Goal: Transaction & Acquisition: Purchase product/service

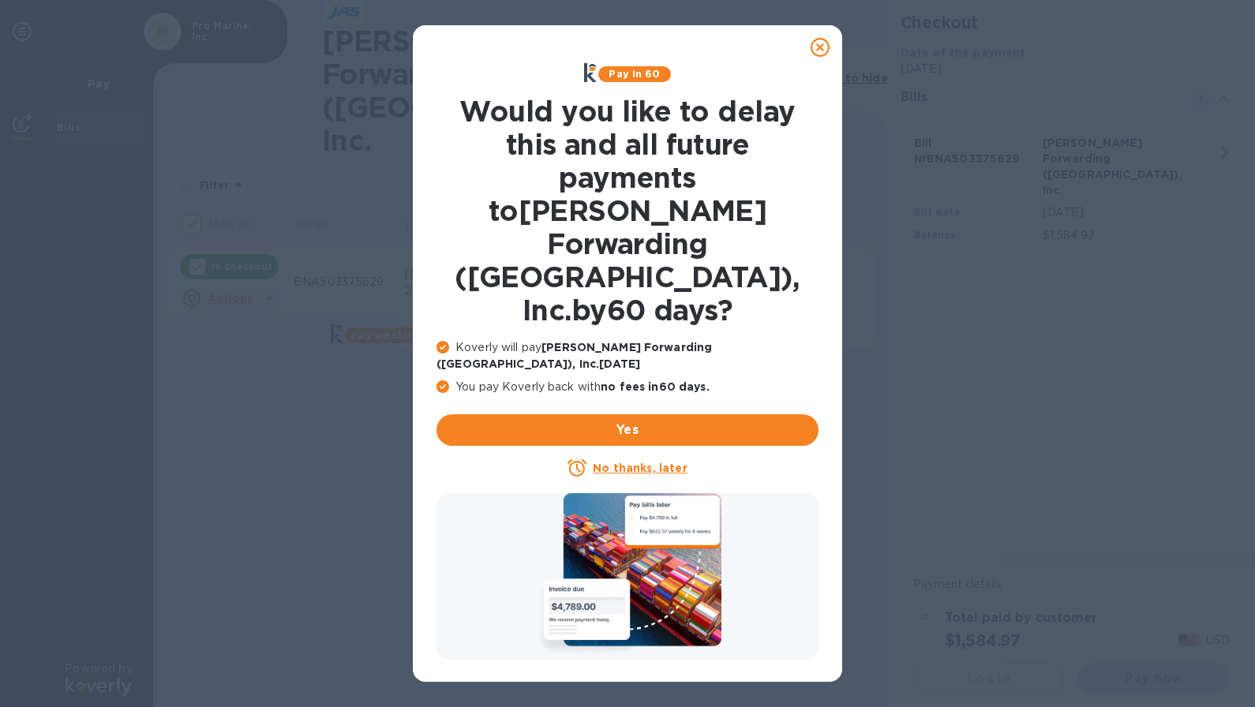
checkbox input "false"
click at [620, 462] on u "No thanks, later" at bounding box center [640, 468] width 94 height 13
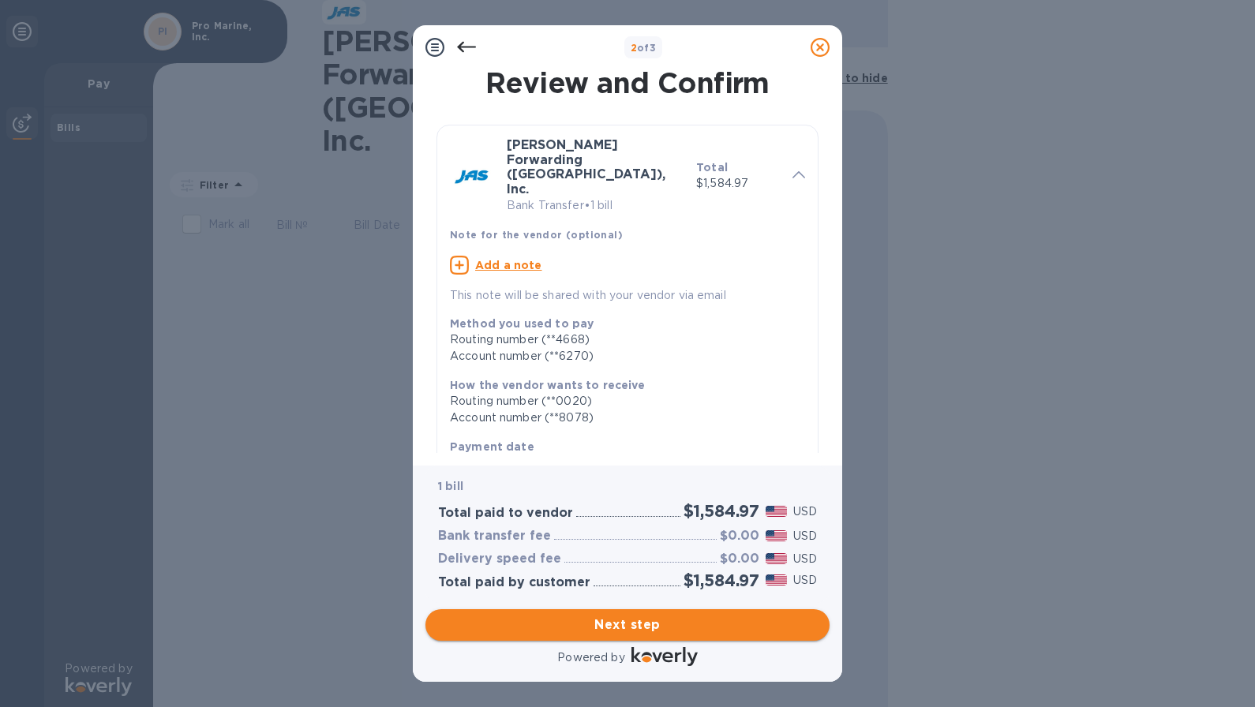
click at [624, 629] on span "Next step" at bounding box center [627, 625] width 379 height 19
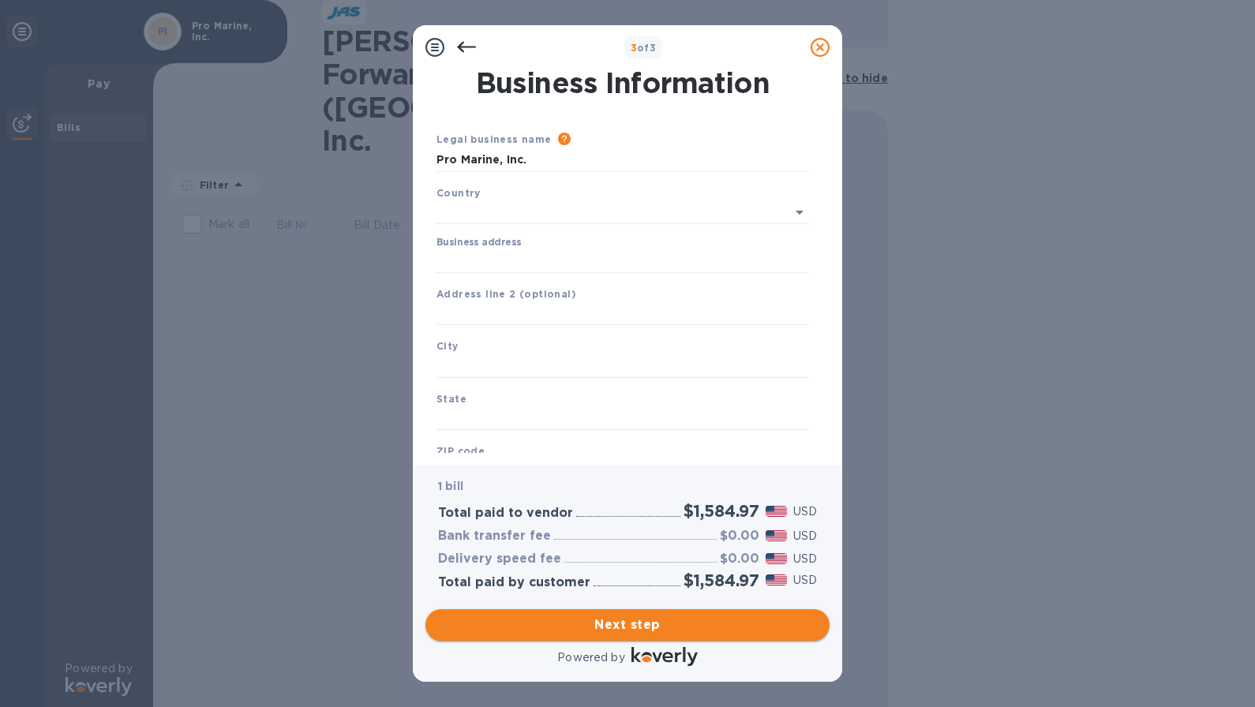
type input "United States"
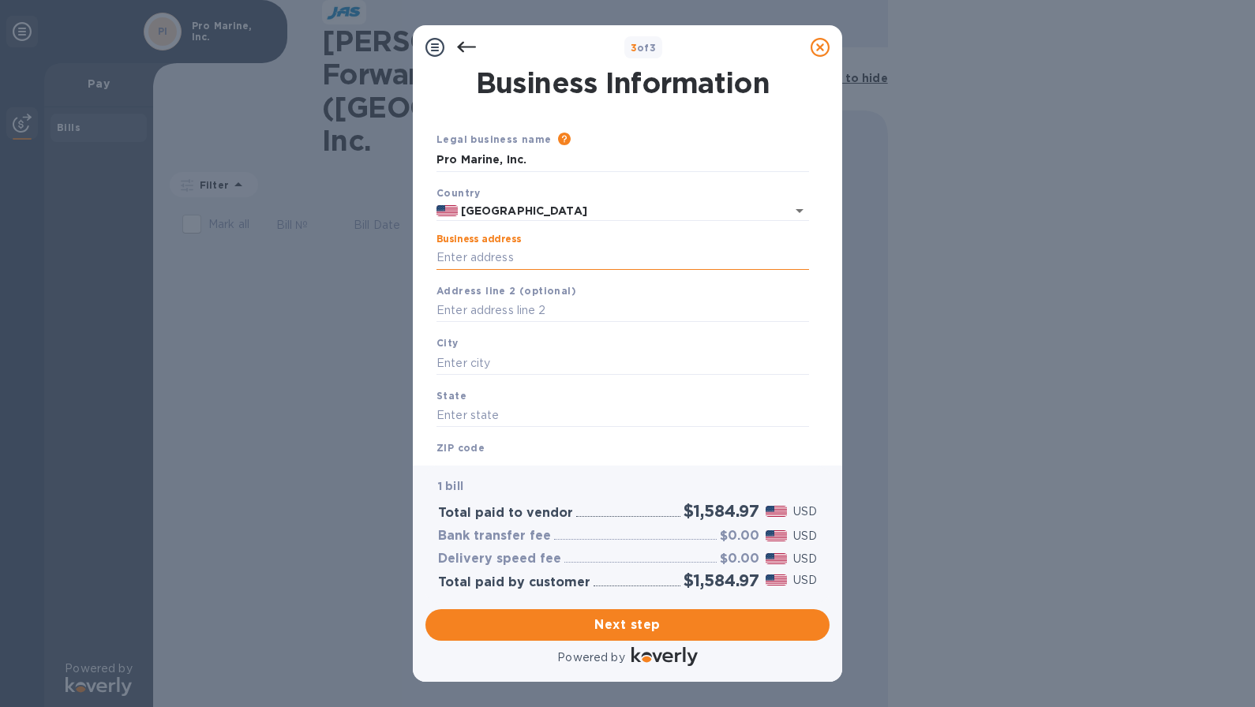
click at [475, 260] on input "Business address" at bounding box center [623, 258] width 373 height 24
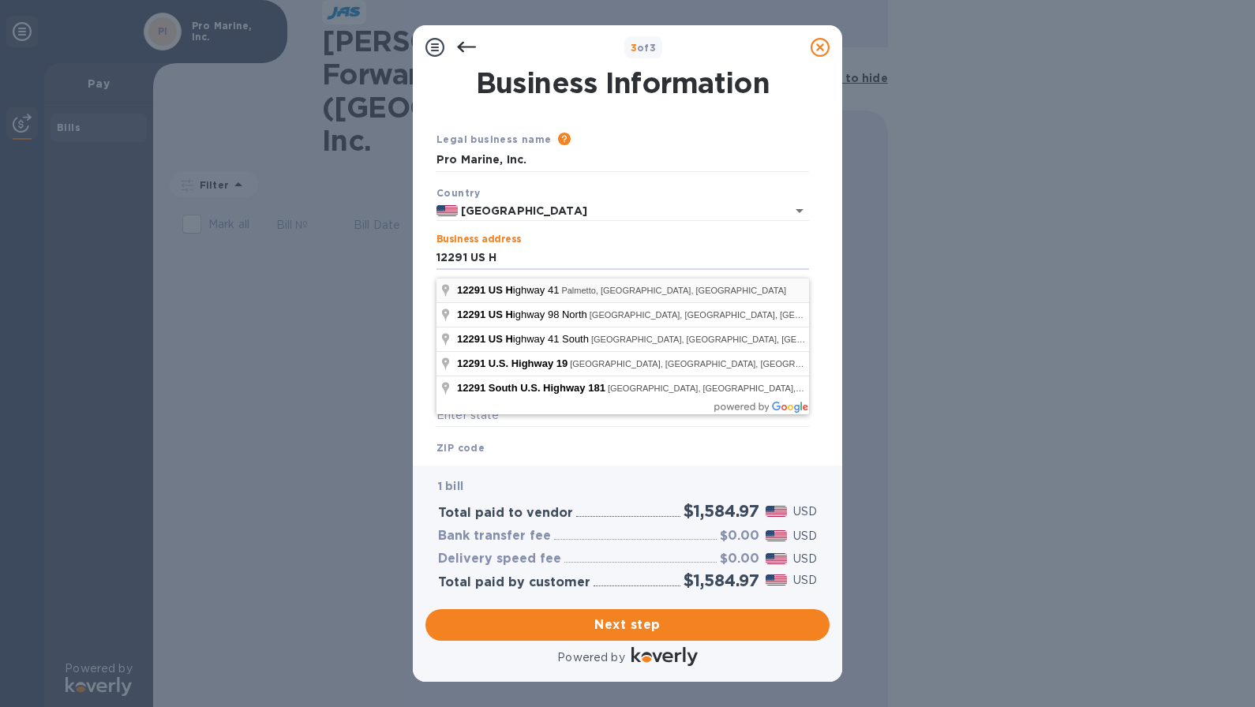
type input "12291 U.S. 41"
type input "Palmetto"
type input "FL"
type input "34221"
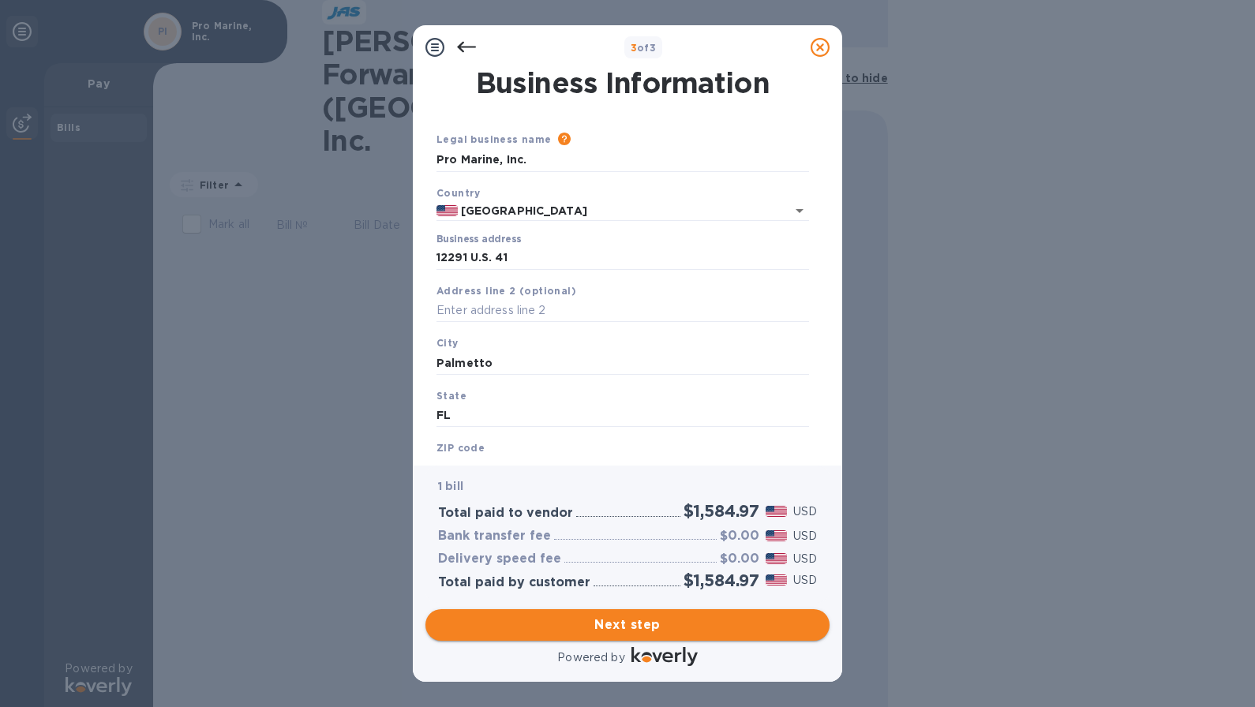
click at [620, 625] on span "Next step" at bounding box center [627, 625] width 379 height 19
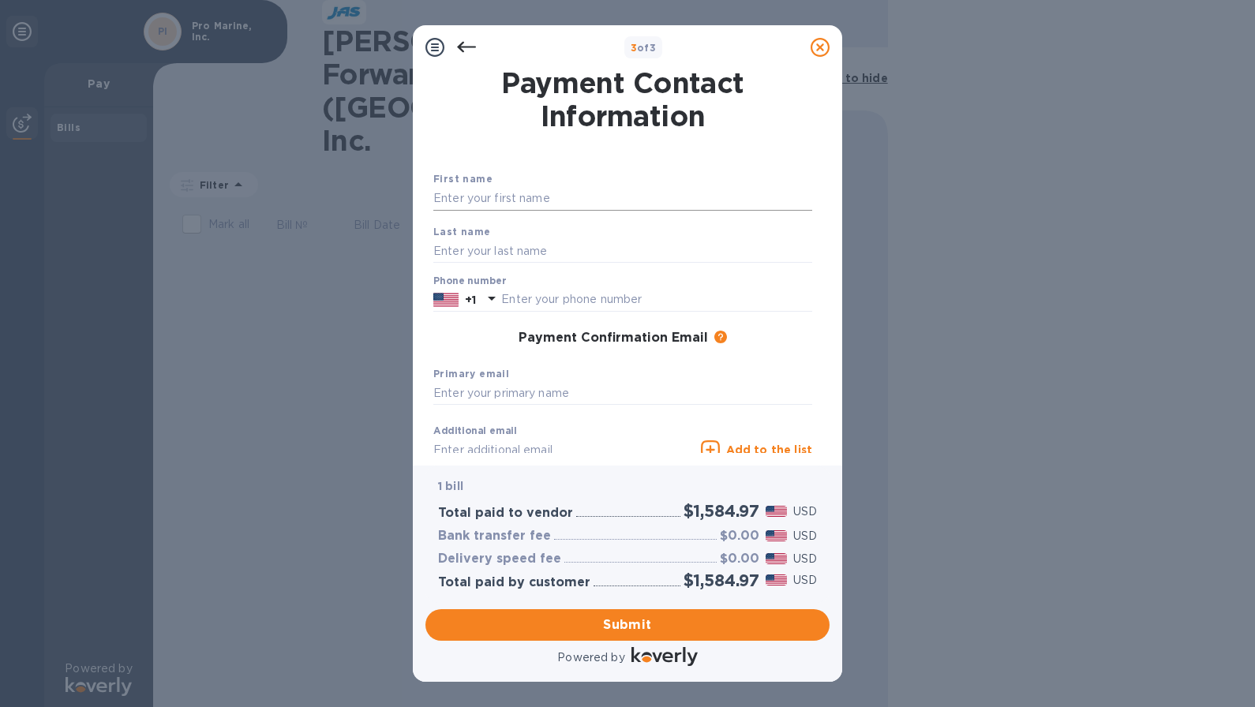
click at [464, 211] on input "text" at bounding box center [622, 199] width 379 height 24
type input "Diane"
type input "Cox"
type input "7"
type input "9414174337"
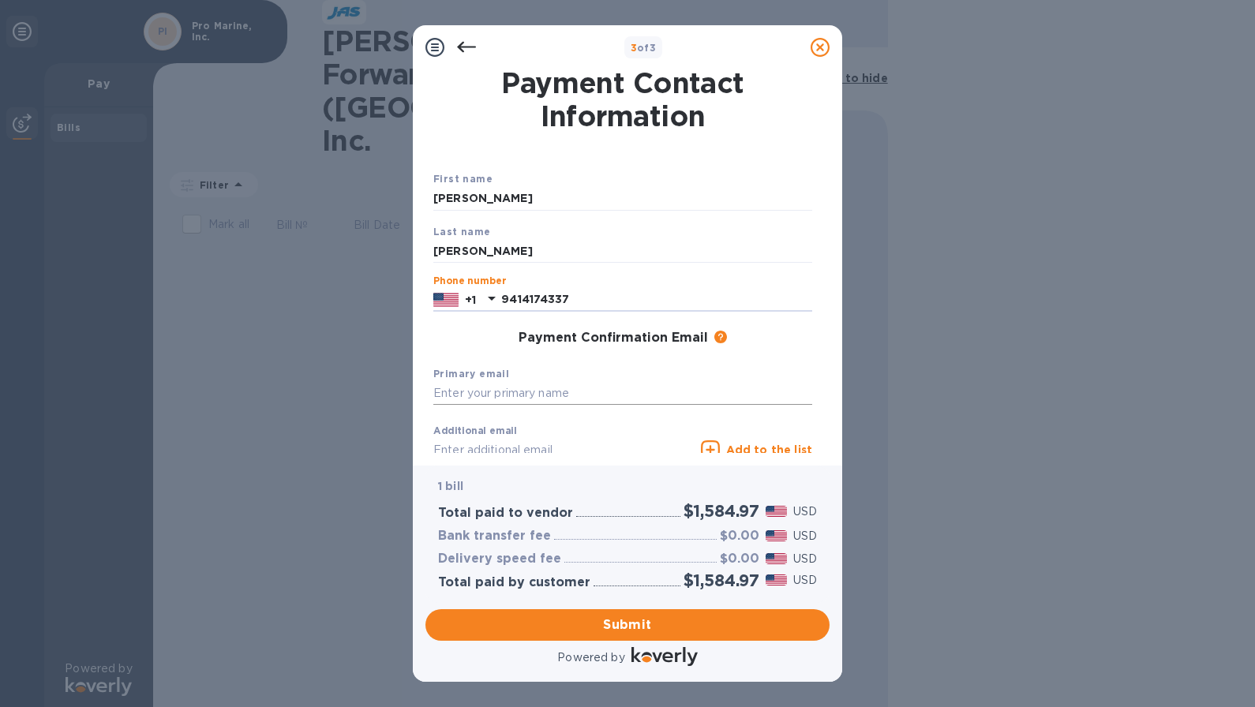
click at [523, 406] on input "text" at bounding box center [622, 394] width 379 height 24
type input "dcox@promairneusa.com"
drag, startPoint x: 451, startPoint y: 203, endPoint x: 290, endPoint y: 222, distance: 162.2
click at [291, 216] on div "3 of 3 Payment Contact Information First name Diane Last name Cox Phone number …" at bounding box center [627, 353] width 1255 height 707
type input "Pro"
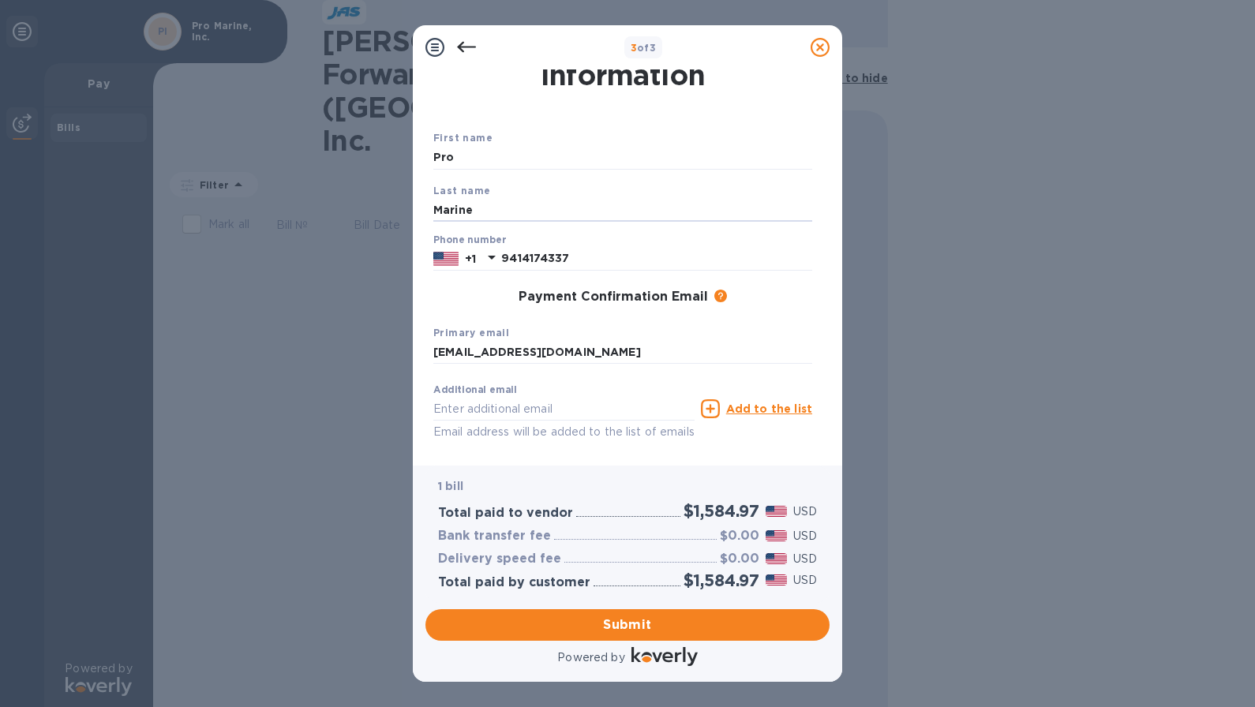
scroll to position [123, 0]
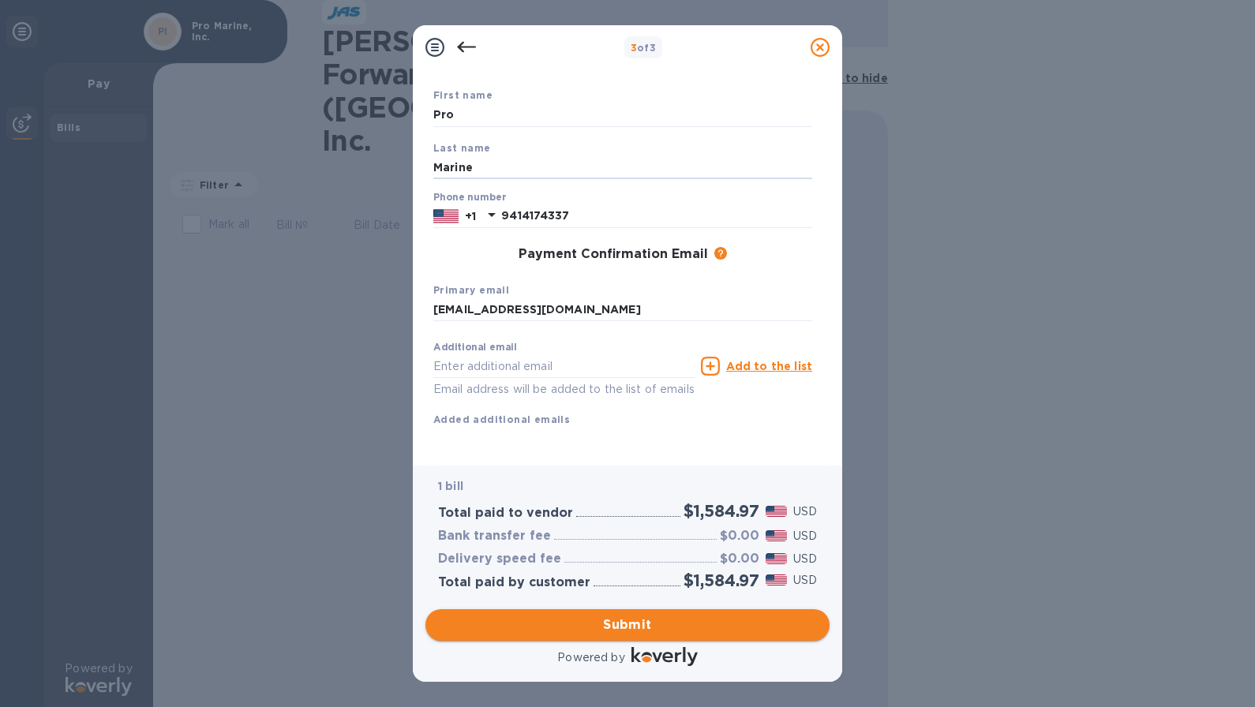
type input "Marine"
click at [632, 631] on span "Submit" at bounding box center [627, 625] width 379 height 19
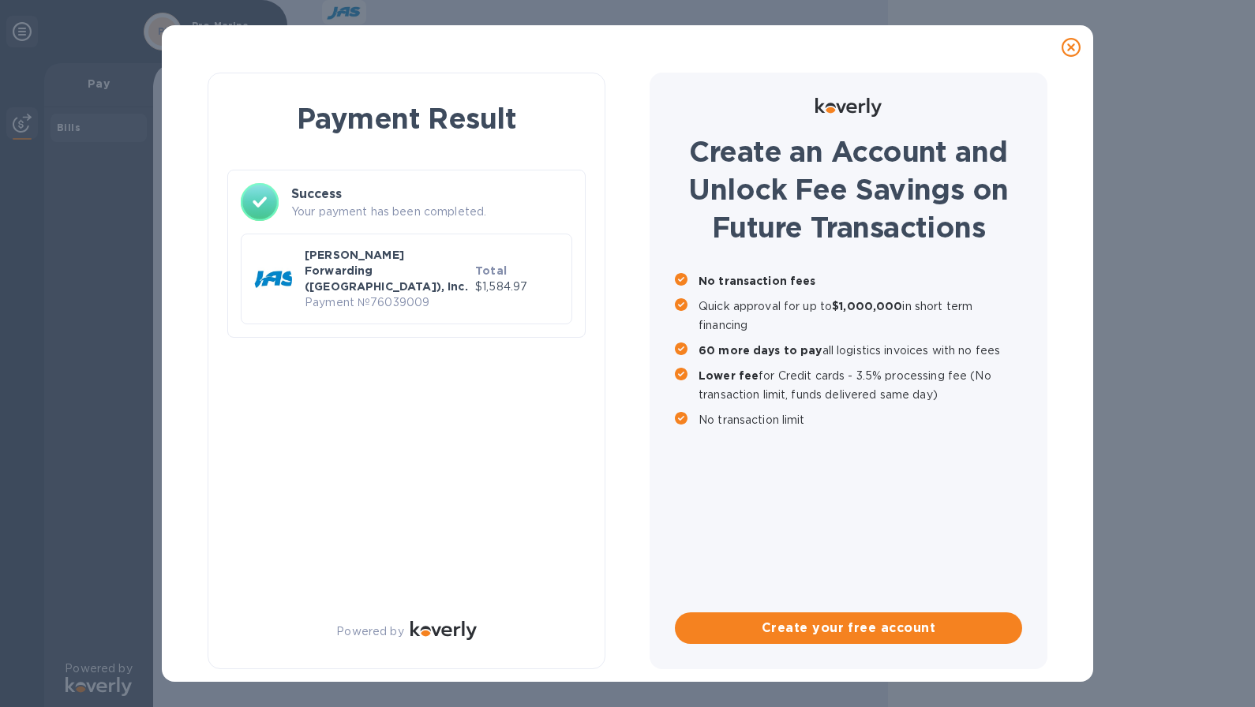
scroll to position [0, 0]
click at [396, 295] on p "Payment № 76039009" at bounding box center [387, 303] width 164 height 17
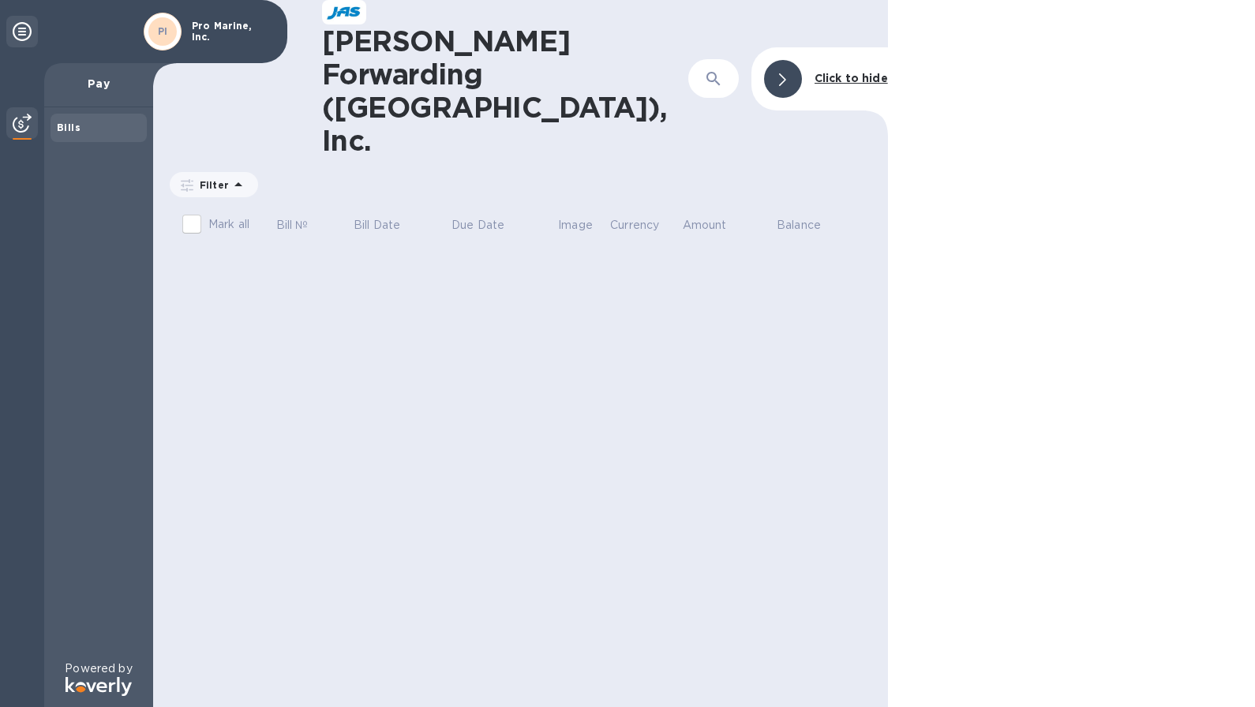
click at [18, 36] on icon at bounding box center [22, 31] width 19 height 19
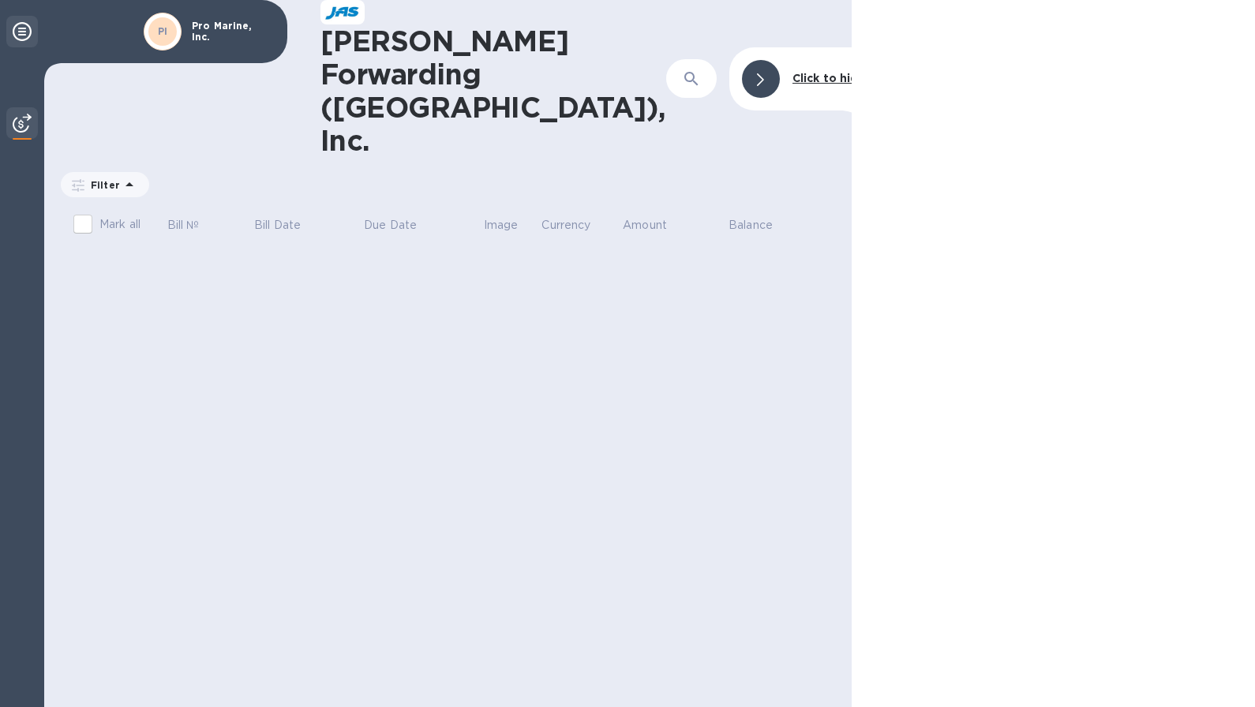
click at [18, 32] on icon at bounding box center [22, 31] width 19 height 19
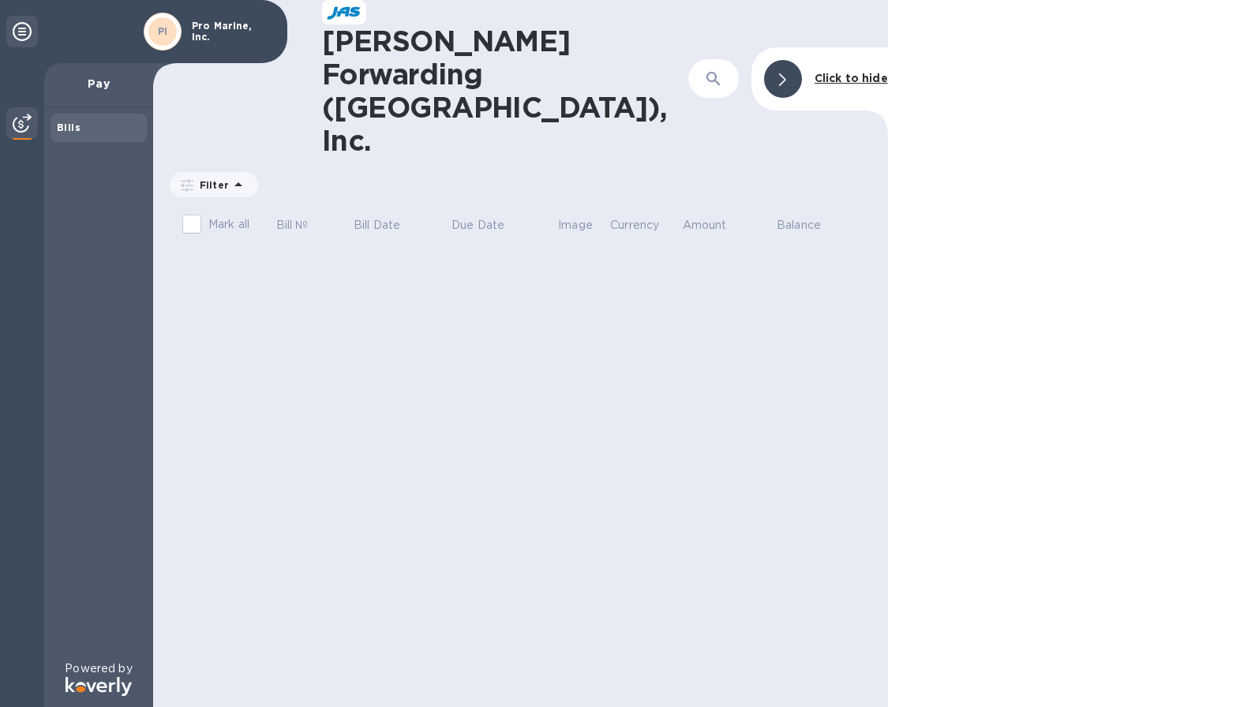
click at [64, 127] on b "Bills" at bounding box center [69, 128] width 24 height 12
click at [216, 30] on p "Pro Marine, Inc." at bounding box center [231, 32] width 79 height 22
click at [165, 26] on b "PI" at bounding box center [163, 31] width 10 height 12
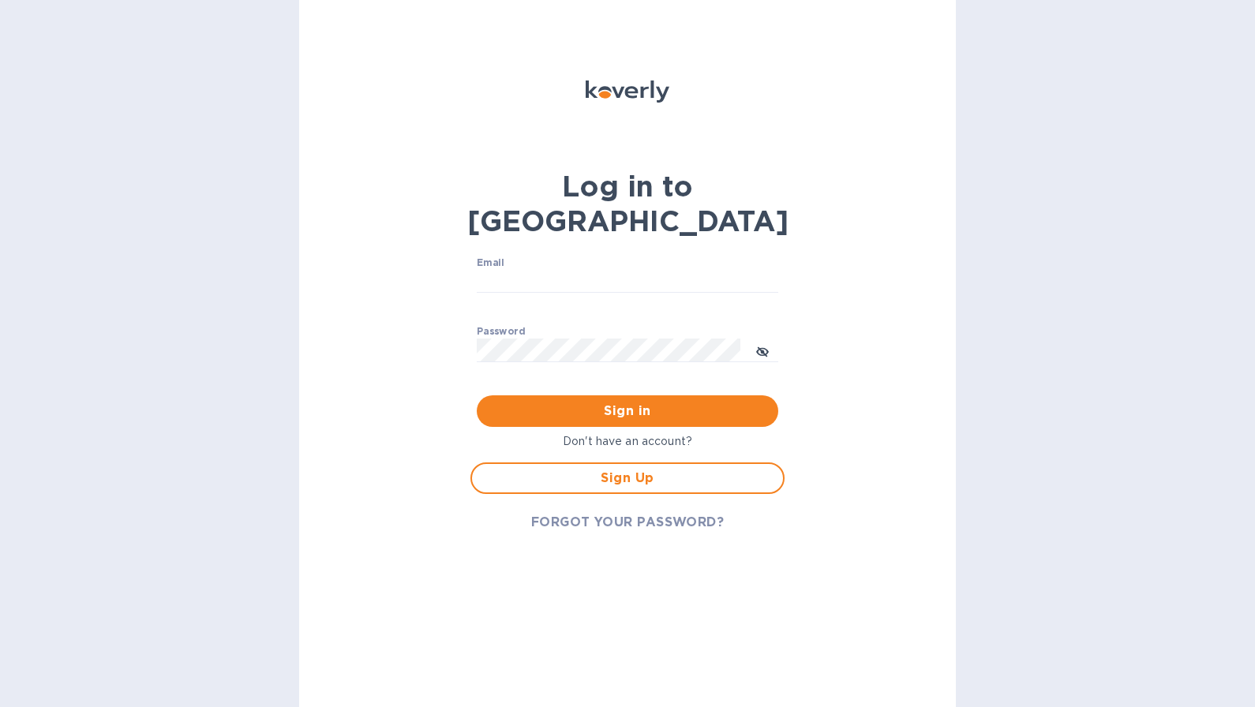
click at [515, 251] on div "Email ​" at bounding box center [628, 285] width 314 height 69
click at [493, 270] on input "Email" at bounding box center [628, 282] width 302 height 24
type input "dcox@promarineusa.com"
click at [477, 396] on button "Sign in" at bounding box center [628, 412] width 302 height 32
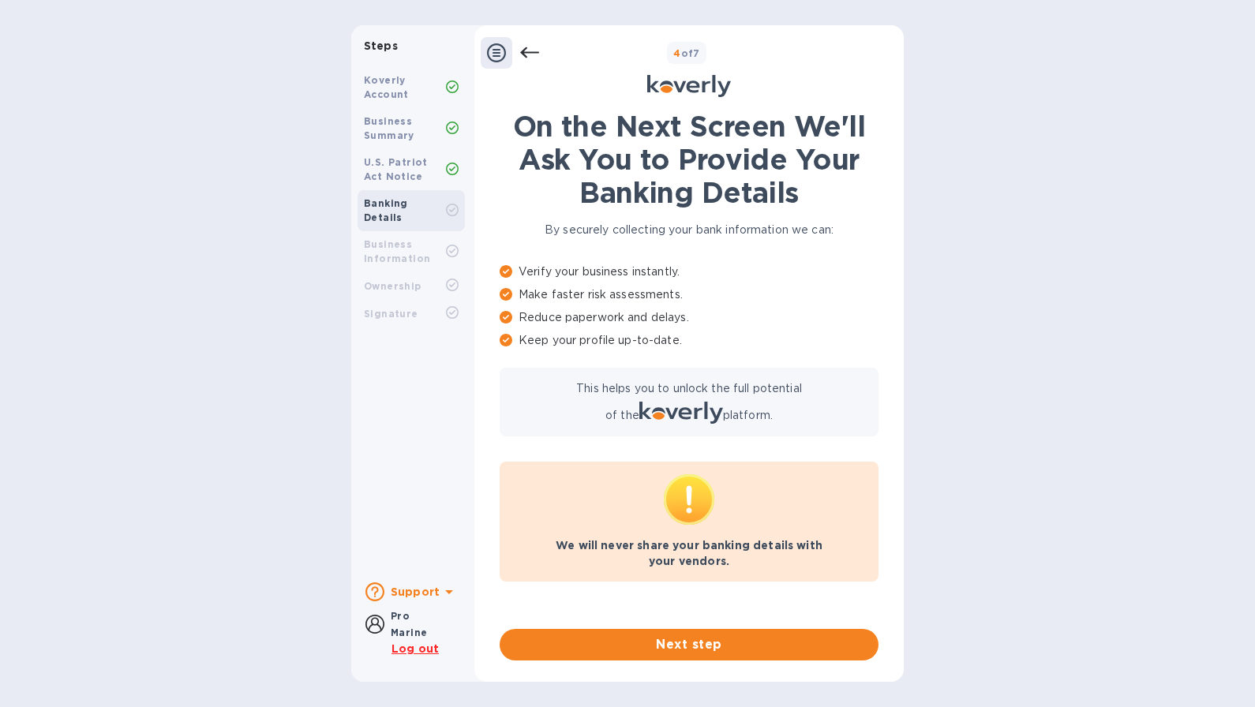
click at [497, 52] on icon at bounding box center [496, 52] width 19 height 19
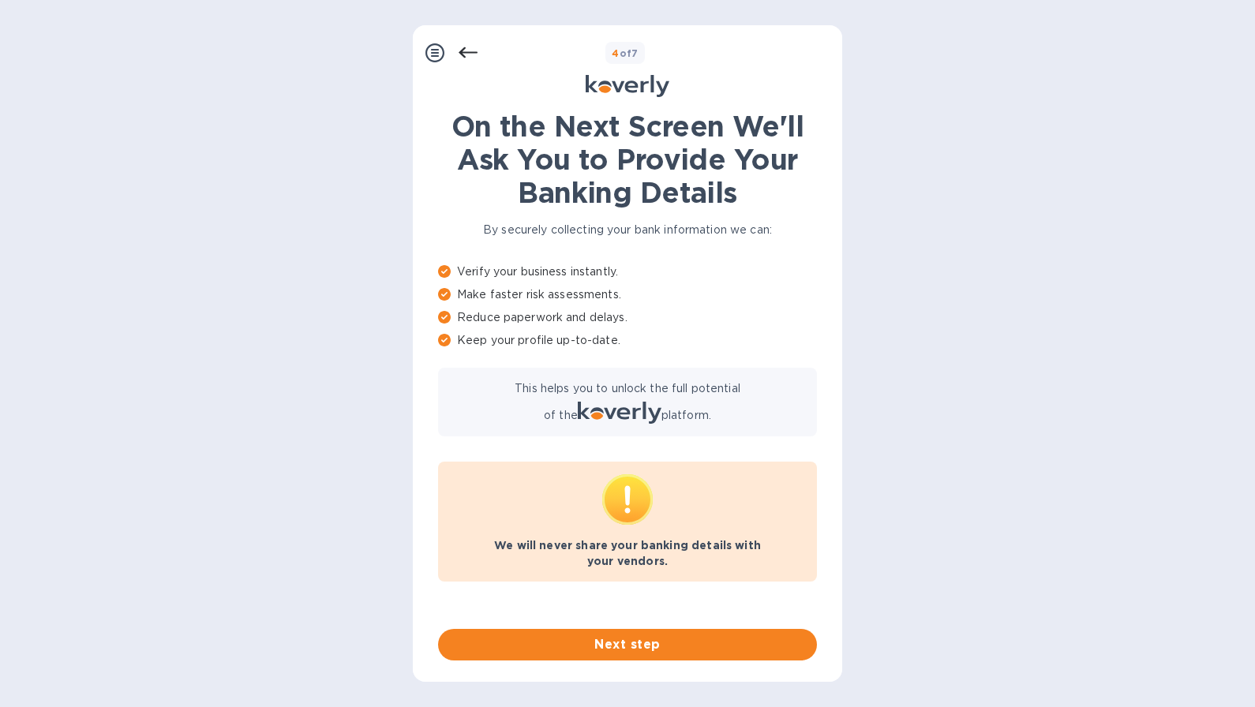
click at [430, 56] on icon at bounding box center [435, 52] width 19 height 19
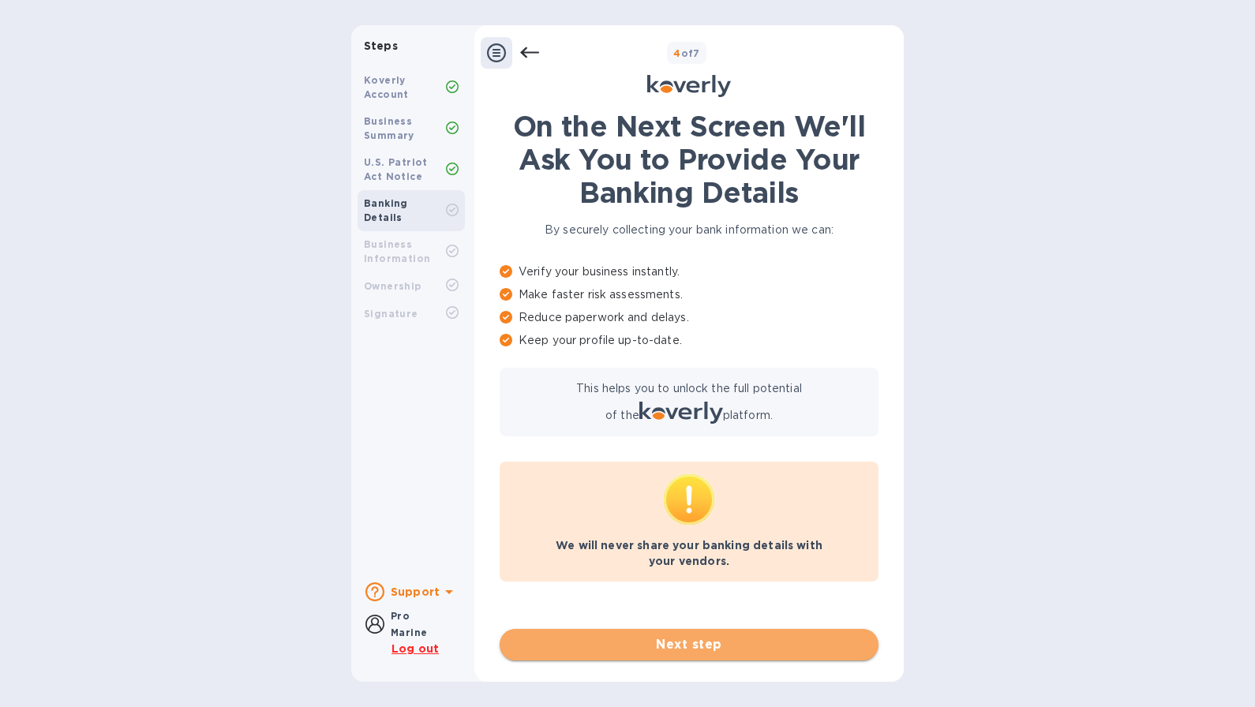
click at [680, 645] on span "Next step" at bounding box center [689, 645] width 354 height 19
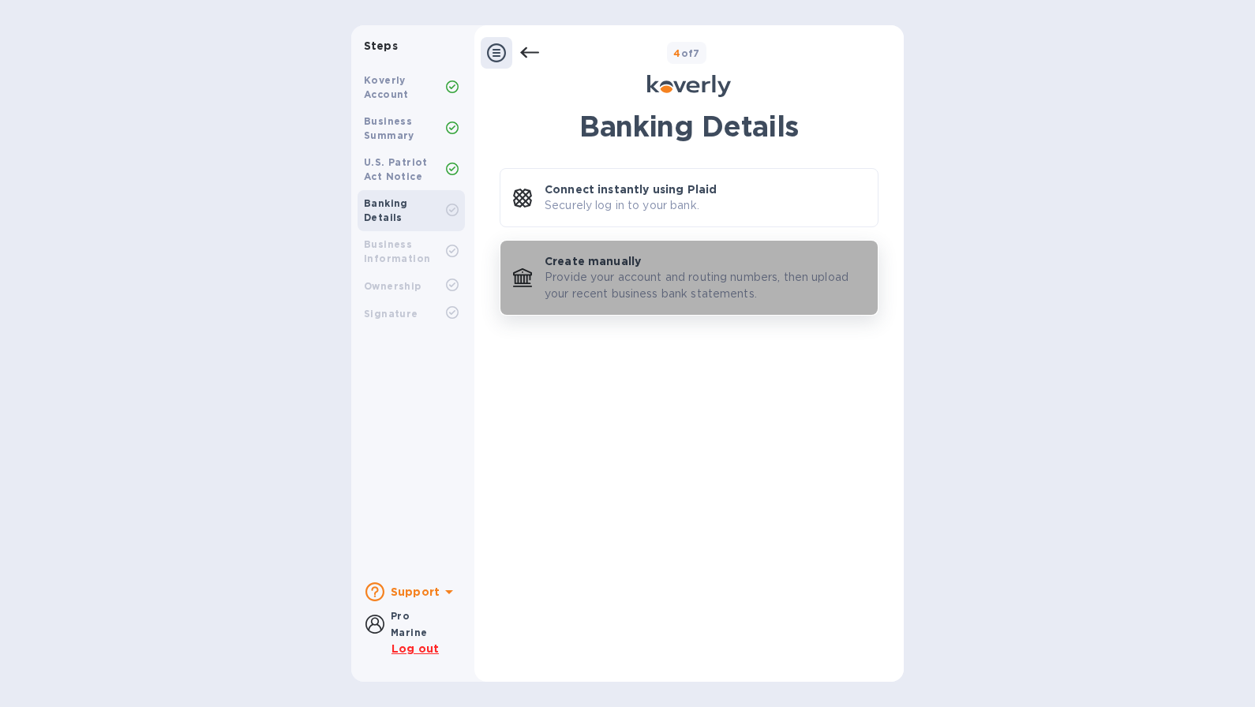
click at [655, 287] on p "Provide your account and routing numbers, then upload your recent business bank…" at bounding box center [705, 285] width 321 height 33
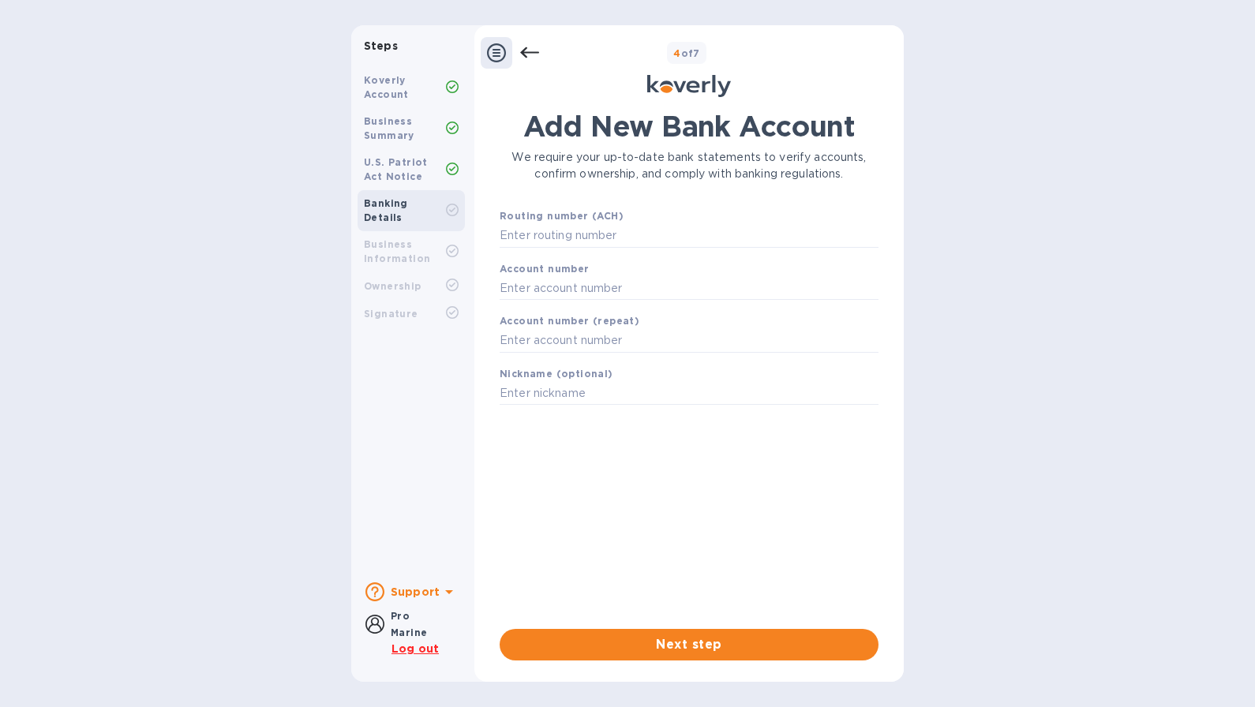
click at [386, 130] on b "Business Summary" at bounding box center [389, 128] width 51 height 26
click at [388, 177] on b "U.S. Patriot Act Notice" at bounding box center [396, 169] width 64 height 26
click at [377, 272] on div "Ownership" at bounding box center [411, 286] width 107 height 28
click at [383, 238] on div "Business Information" at bounding box center [405, 252] width 82 height 28
click at [496, 60] on icon at bounding box center [496, 52] width 19 height 19
